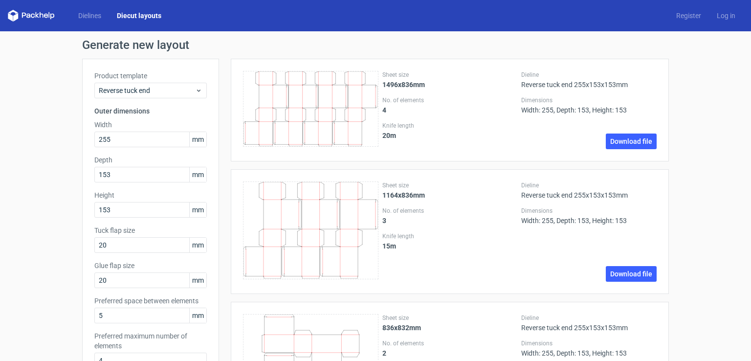
scroll to position [193, 0]
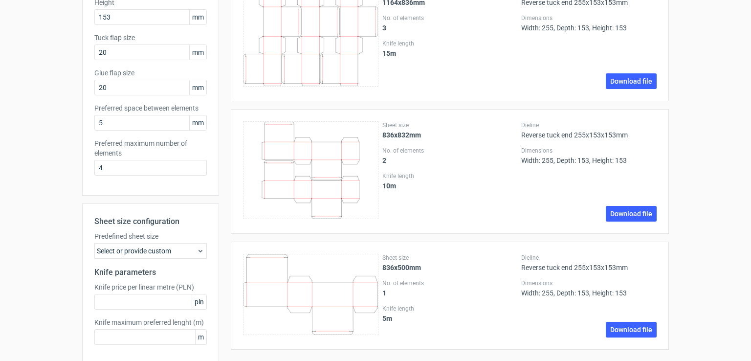
click at [77, 253] on div "Generate new layout Product template Reverse tuck end Outer dimensions Width 25…" at bounding box center [375, 122] width 751 height 566
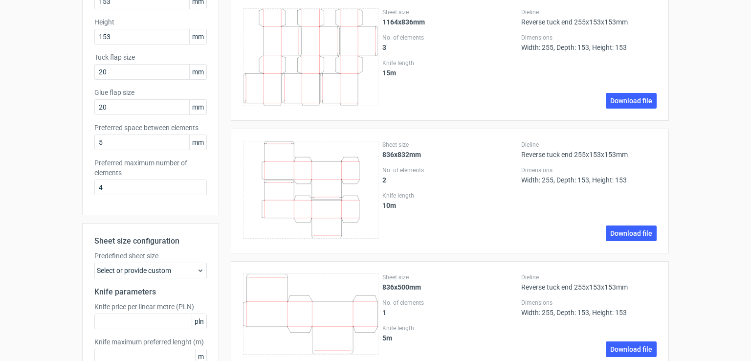
scroll to position [0, 0]
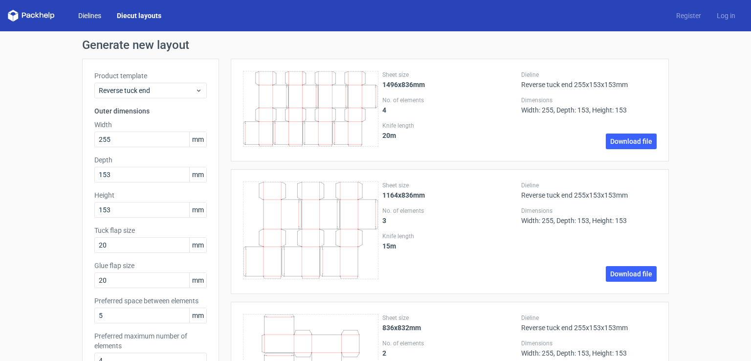
click at [90, 14] on link "Dielines" at bounding box center [89, 16] width 39 height 10
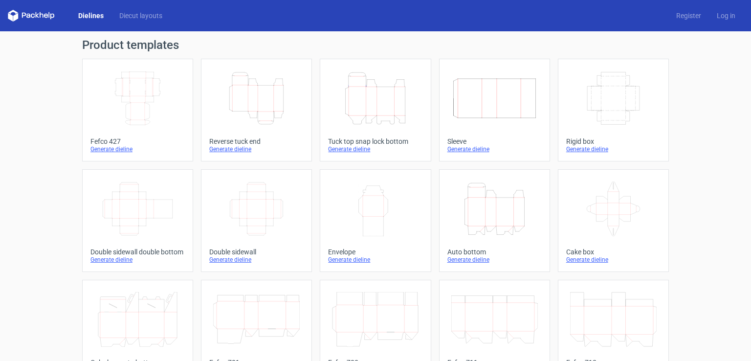
click at [162, 87] on icon "Width Depth Height" at bounding box center [137, 98] width 87 height 55
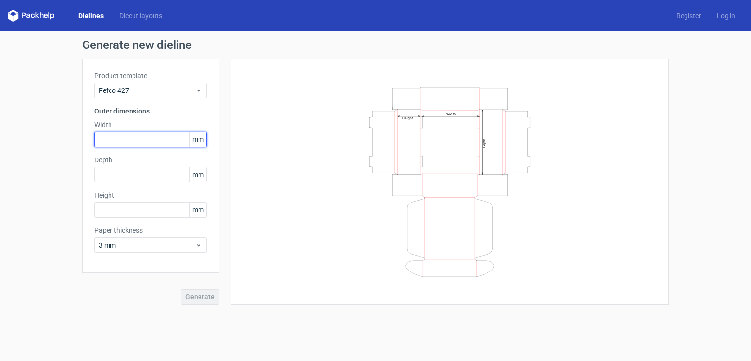
click at [135, 143] on input "text" at bounding box center [150, 140] width 112 height 16
type input "215"
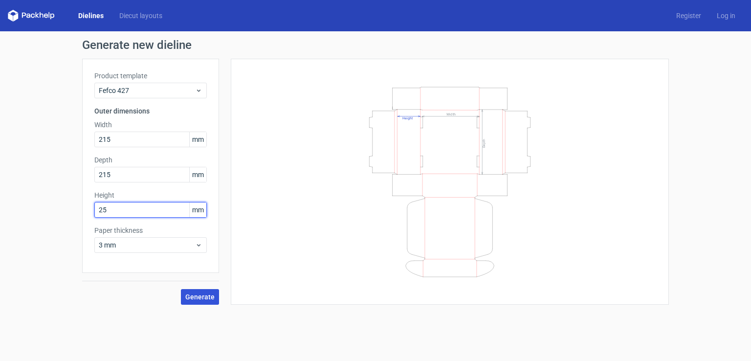
type input "25"
click at [212, 290] on button "Generate" at bounding box center [200, 297] width 38 height 16
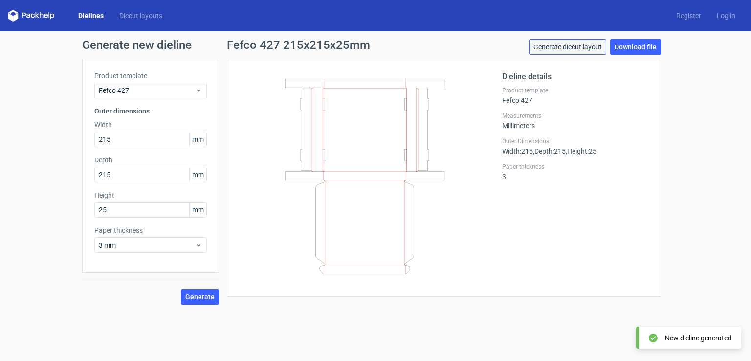
click at [563, 50] on link "Generate diecut layout" at bounding box center [567, 47] width 77 height 16
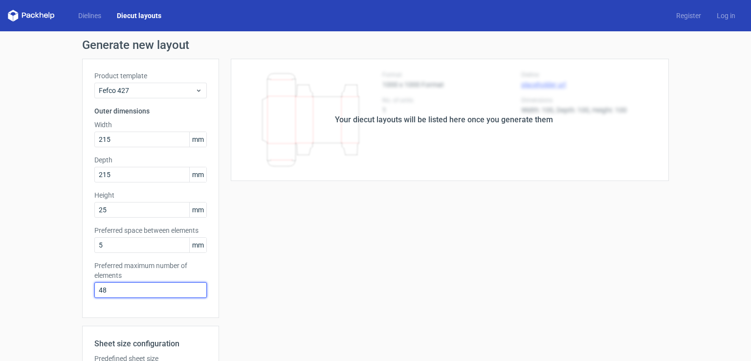
click at [117, 294] on input "48" at bounding box center [150, 290] width 112 height 16
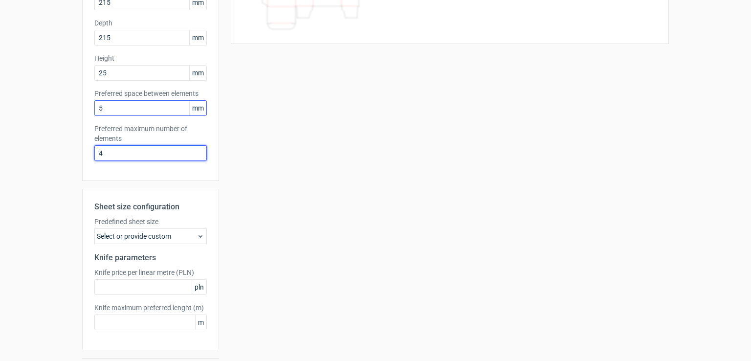
scroll to position [165, 0]
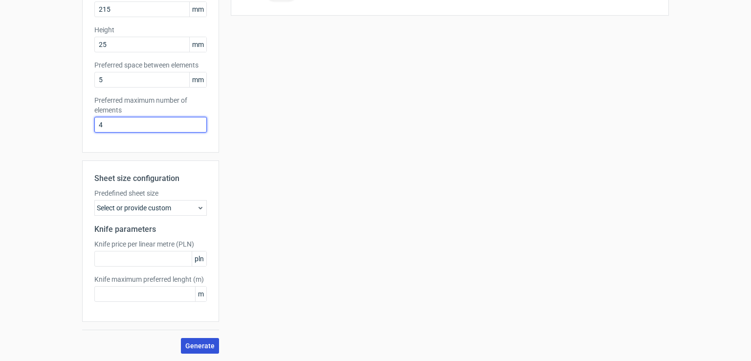
type input "4"
click at [195, 351] on button "Generate" at bounding box center [200, 346] width 38 height 16
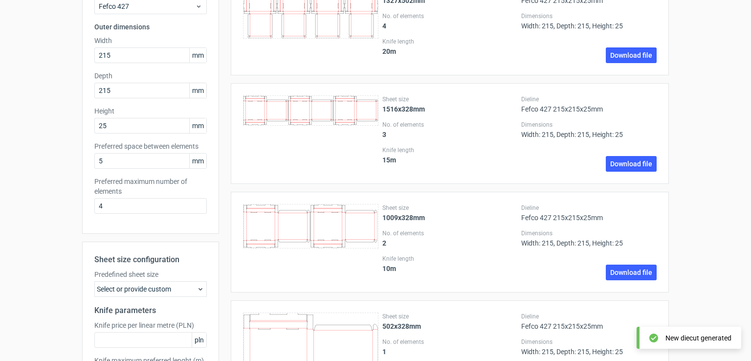
scroll to position [131, 0]
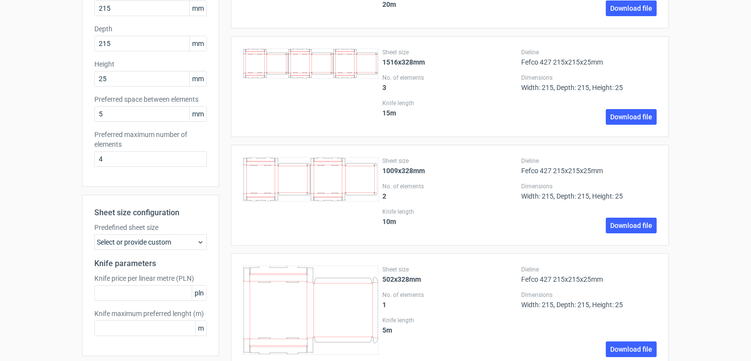
drag, startPoint x: 247, startPoint y: 198, endPoint x: 28, endPoint y: 254, distance: 226.8
click at [28, 254] on div "Generate new layout Product template Fefco 427 Outer dimensions Width 215 mm De…" at bounding box center [375, 147] width 751 height 495
click at [121, 77] on input "25" at bounding box center [150, 79] width 112 height 16
type input "2"
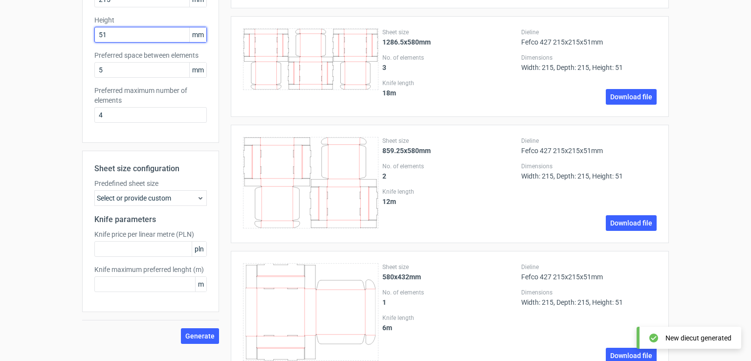
scroll to position [204, 0]
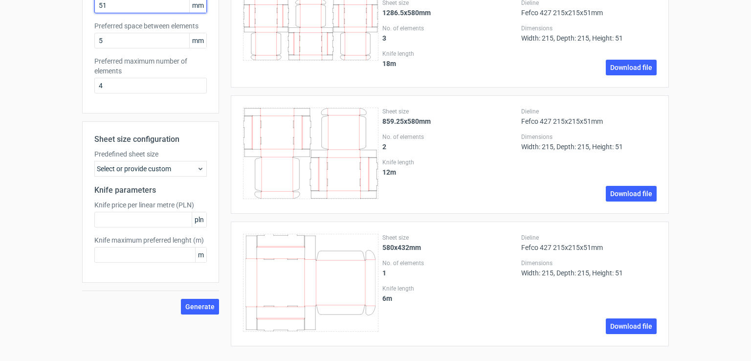
type input "5"
type input "105"
click at [200, 309] on span "Generate" at bounding box center [199, 306] width 29 height 7
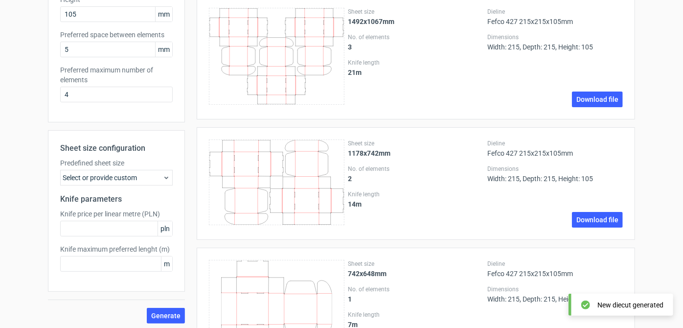
scroll to position [255, 0]
